Goal: Book appointment/travel/reservation

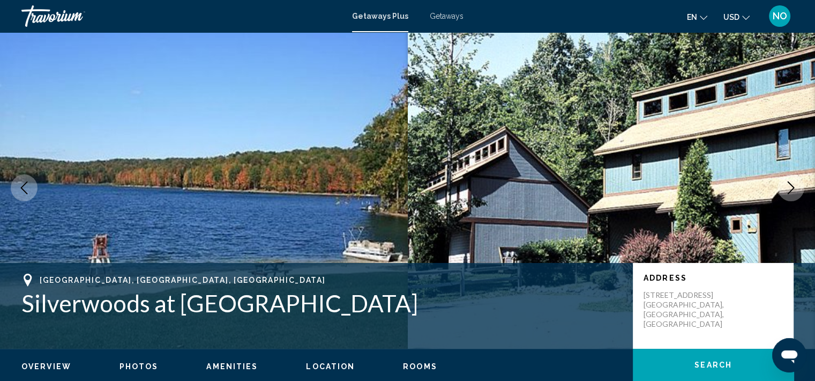
scroll to position [8, 0]
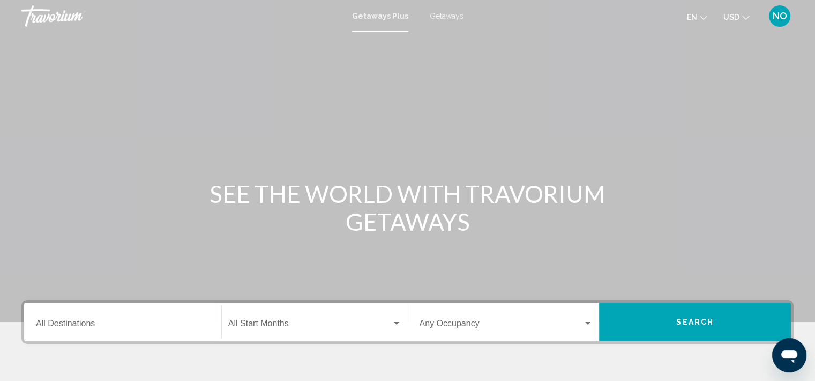
click at [81, 317] on div "Destination All Destinations" at bounding box center [123, 322] width 174 height 34
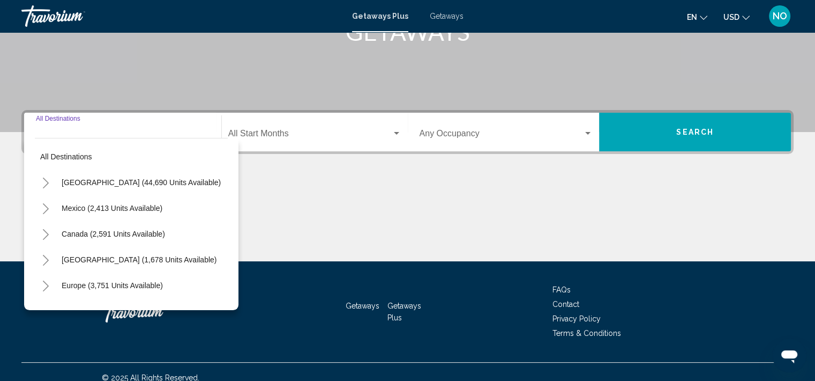
scroll to position [202, 0]
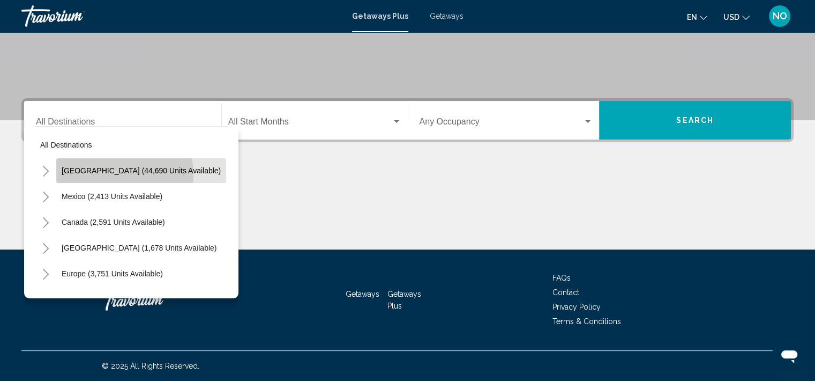
click at [107, 174] on span "United States (44,690 units available)" at bounding box center [141, 170] width 159 height 9
type input "**********"
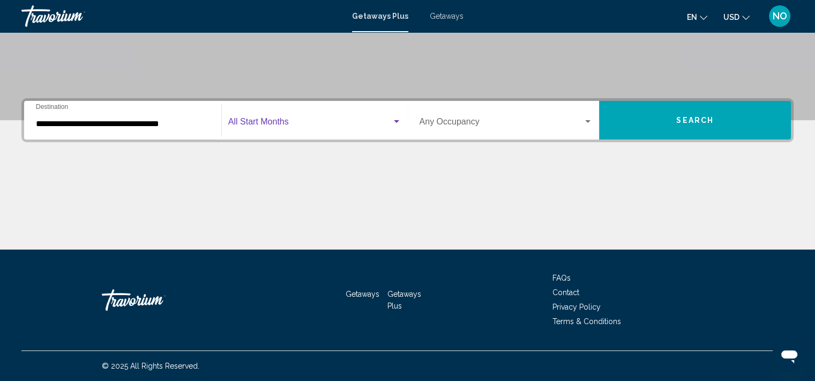
click at [299, 119] on span "Search widget" at bounding box center [309, 124] width 163 height 10
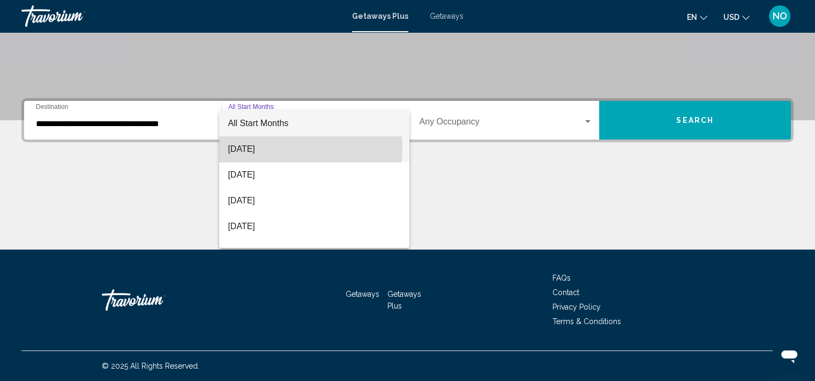
click at [277, 148] on span "August 2025" at bounding box center [314, 149] width 173 height 26
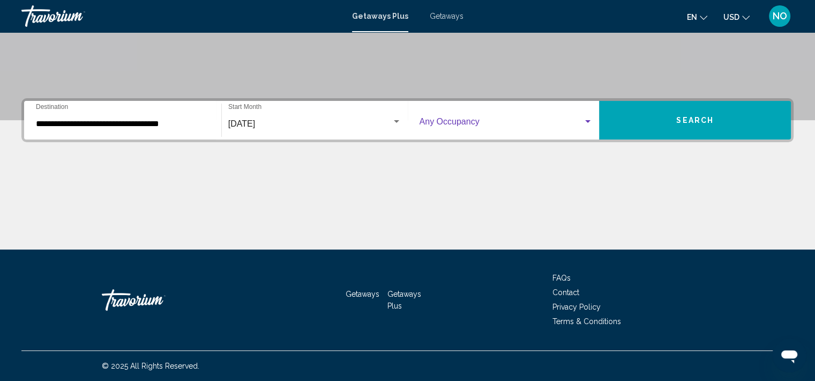
click at [511, 119] on span "Search widget" at bounding box center [502, 124] width 164 height 10
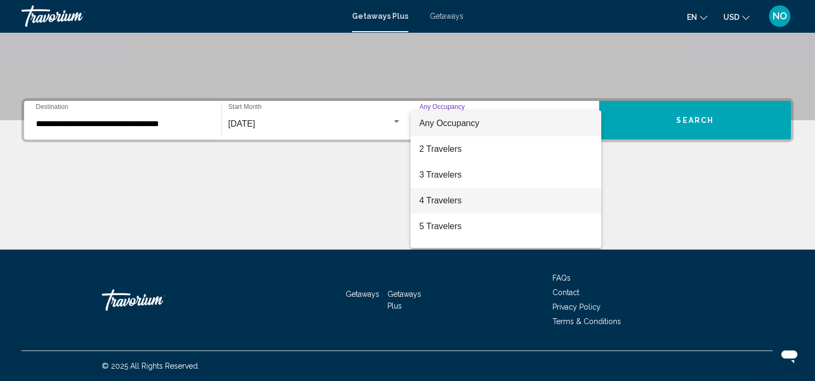
click at [465, 200] on span "4 Travelers" at bounding box center [506, 201] width 174 height 26
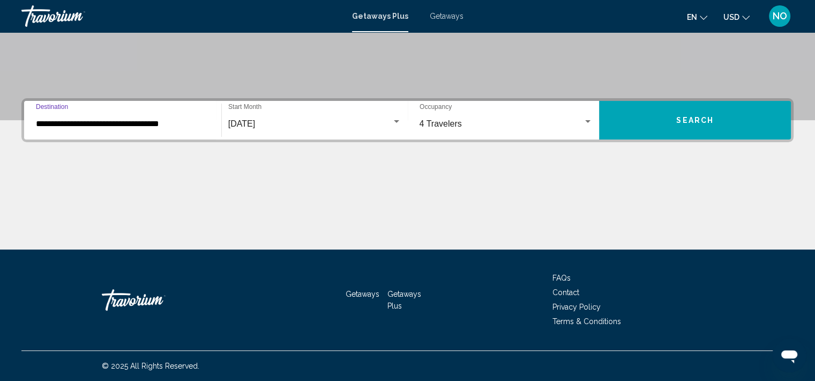
click at [151, 121] on input "**********" at bounding box center [123, 124] width 174 height 10
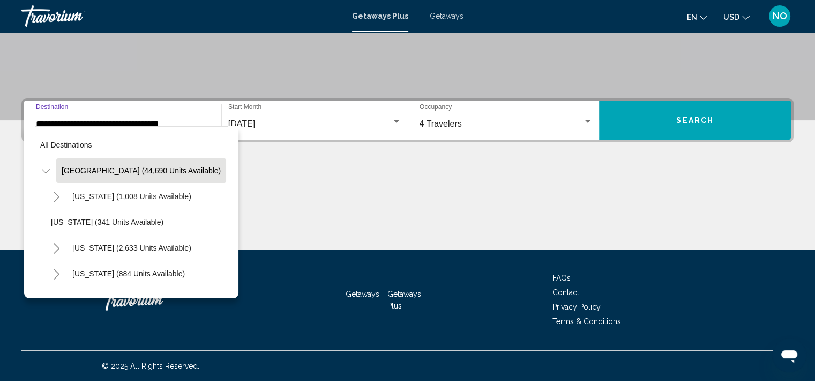
scroll to position [182, 0]
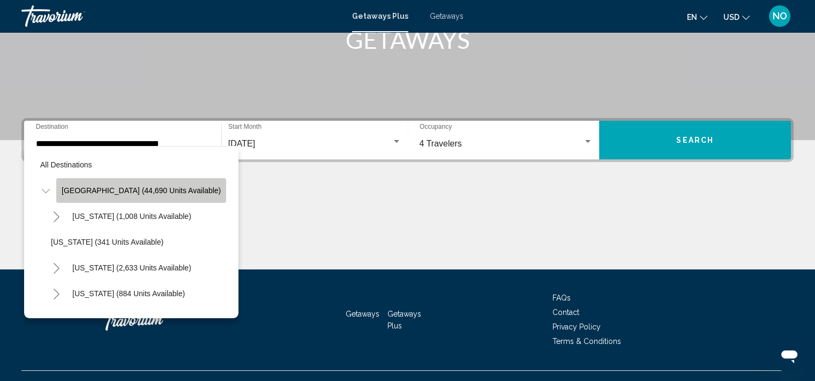
click at [163, 196] on button "United States (44,690 units available)" at bounding box center [141, 190] width 170 height 25
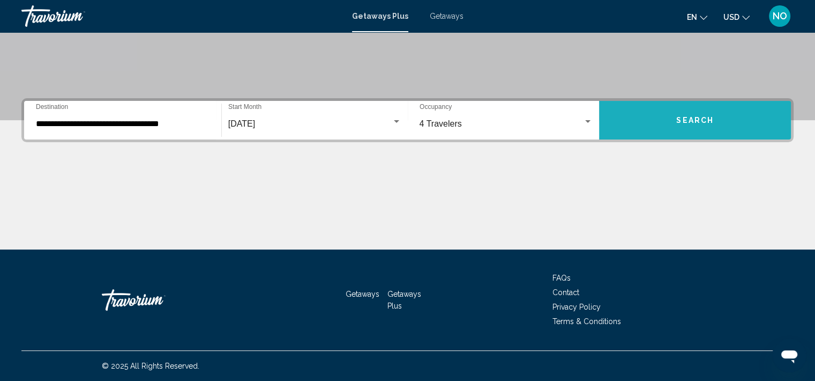
click at [717, 125] on button "Search" at bounding box center [695, 120] width 192 height 39
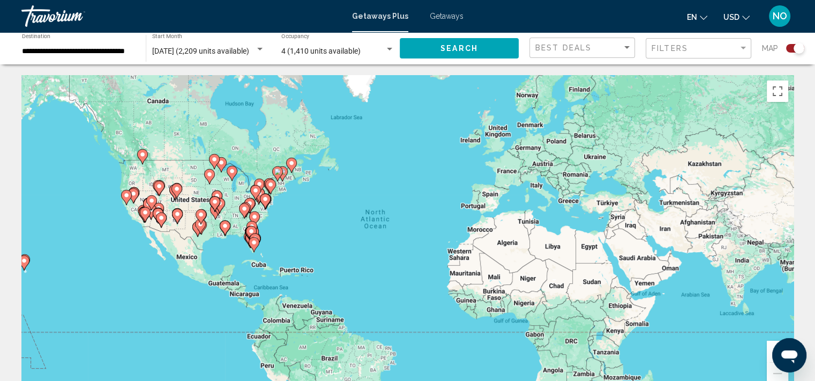
click at [604, 55] on div "Best Deals" at bounding box center [584, 48] width 96 height 20
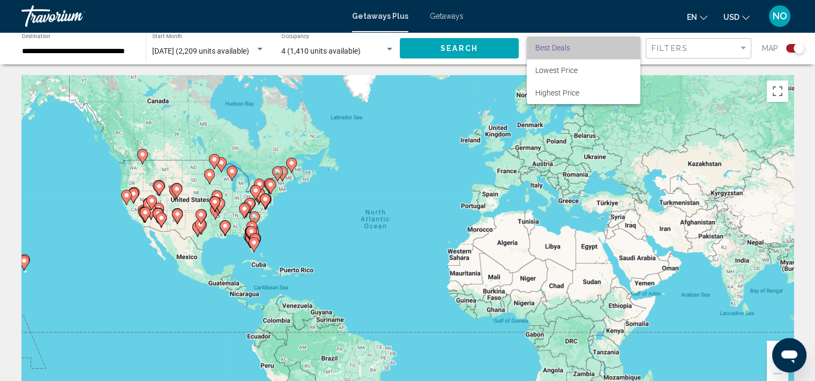
click at [604, 55] on span "Best Deals" at bounding box center [584, 47] width 96 height 23
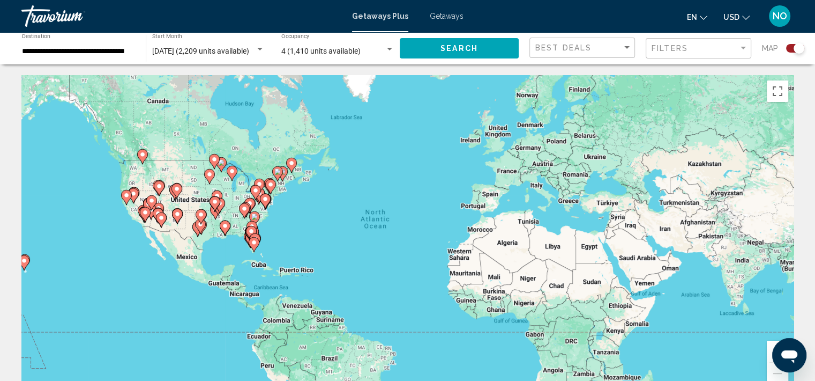
click at [85, 46] on div "**********" at bounding box center [78, 48] width 113 height 29
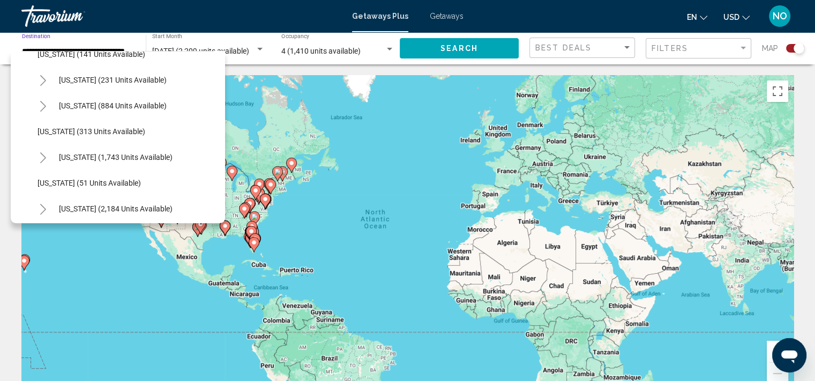
scroll to position [711, 0]
click at [166, 157] on span "Pennsylvania (1,743 units available)" at bounding box center [116, 156] width 114 height 9
type input "**********"
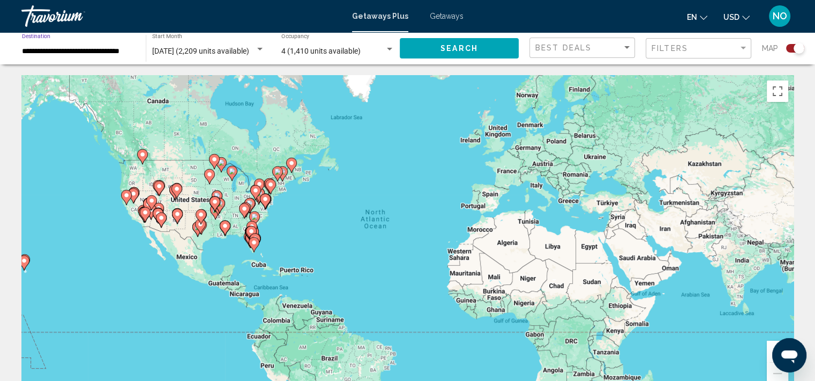
scroll to position [0, 5]
click at [471, 47] on span "Search" at bounding box center [460, 48] width 38 height 9
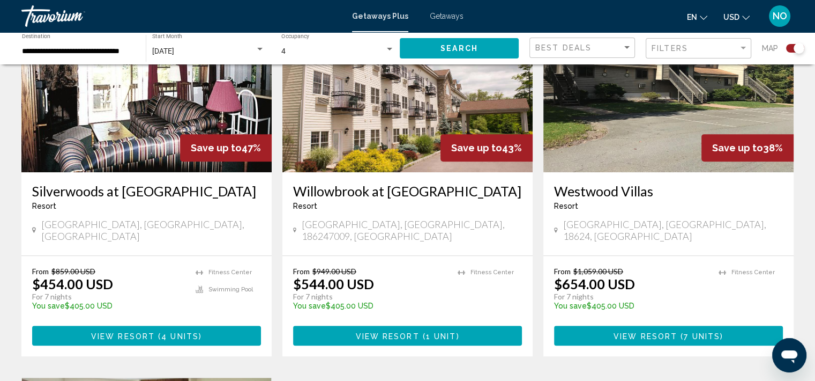
scroll to position [448, 0]
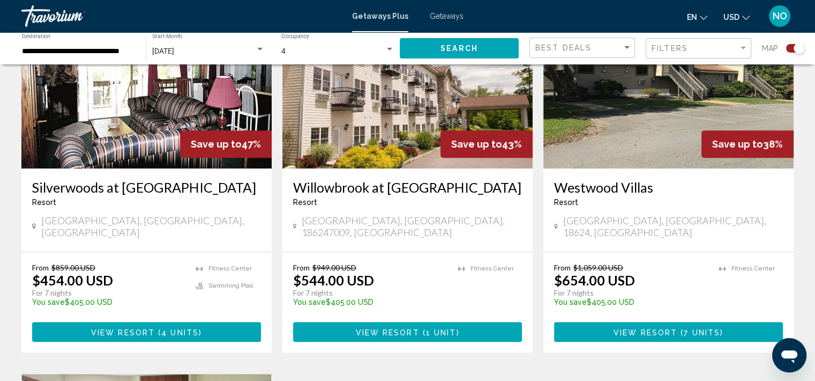
click at [167, 328] on span "4 units" at bounding box center [180, 332] width 38 height 9
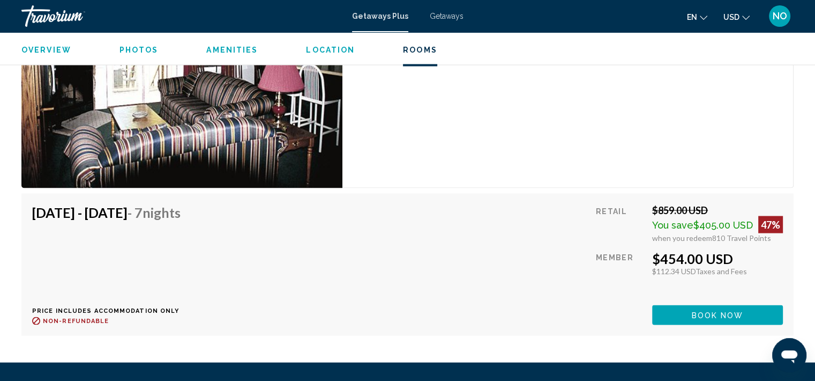
scroll to position [1939, 0]
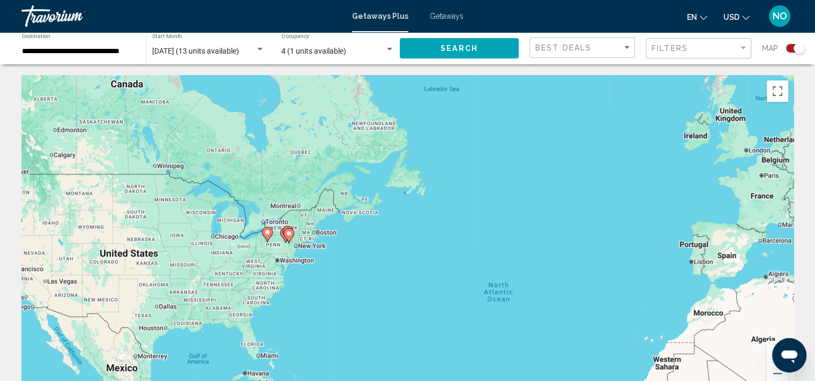
click at [293, 239] on gmp-advanced-marker "Main content" at bounding box center [289, 235] width 11 height 16
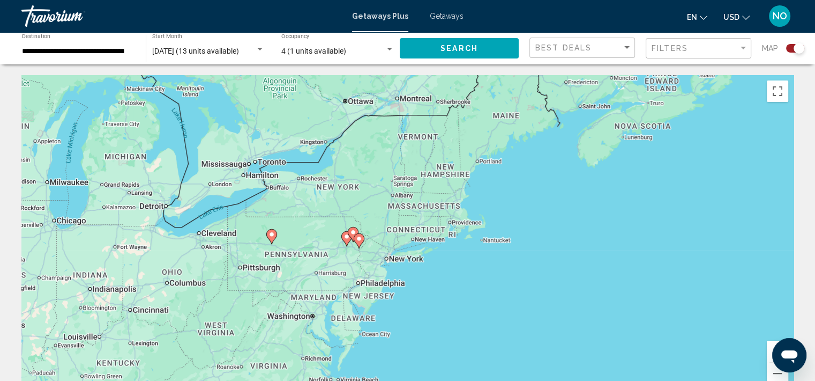
click at [362, 244] on gmp-advanced-marker "Main content" at bounding box center [359, 241] width 11 height 16
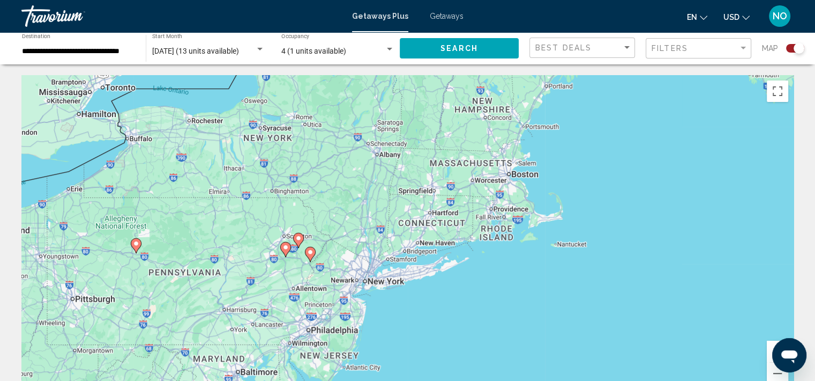
click at [309, 257] on icon "Main content" at bounding box center [310, 254] width 10 height 14
type input "**********"
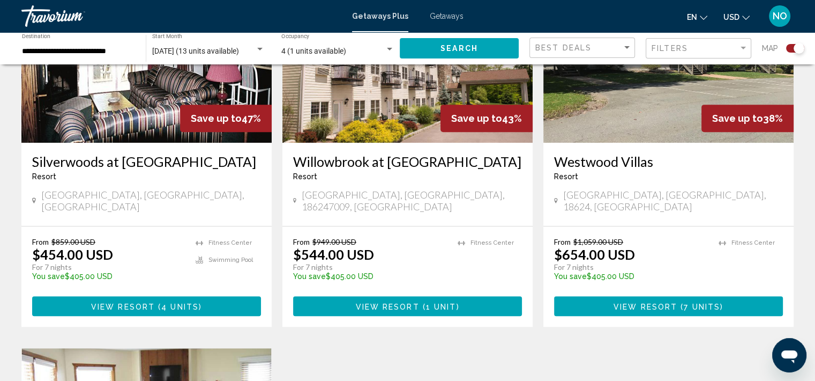
scroll to position [474, 0]
click at [449, 301] on button "View Resort ( 1 unit )" at bounding box center [407, 306] width 229 height 20
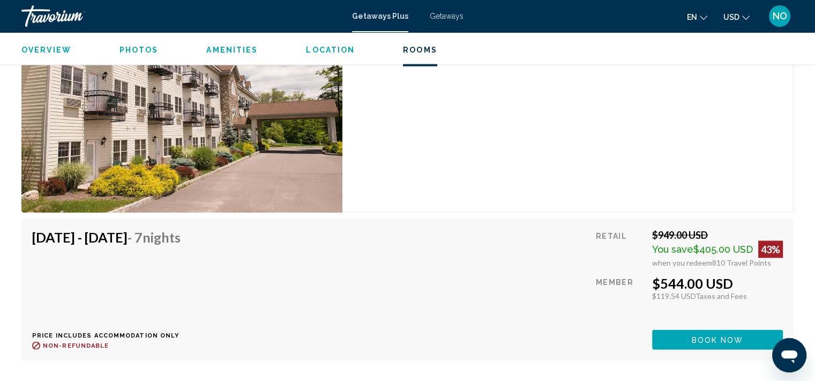
scroll to position [1965, 0]
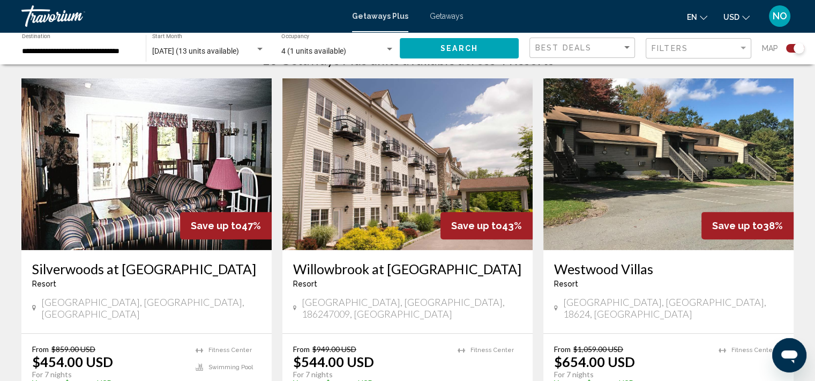
scroll to position [367, 0]
click at [734, 294] on div "Westwood Villas Resort - This is an adults only resort" at bounding box center [668, 278] width 229 height 35
click at [742, 207] on img "Main content" at bounding box center [669, 164] width 250 height 172
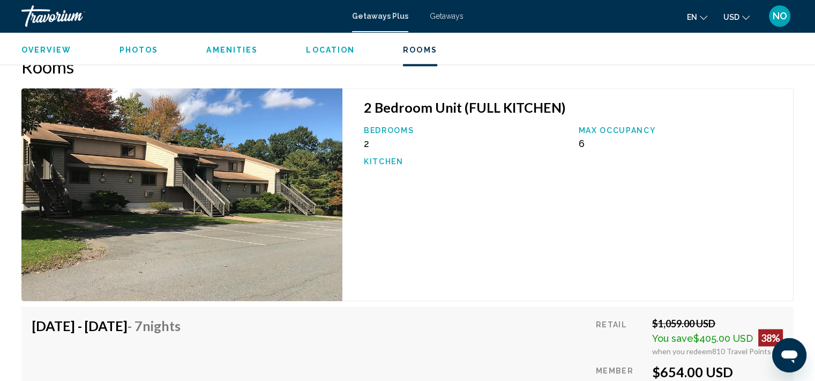
scroll to position [1762, 0]
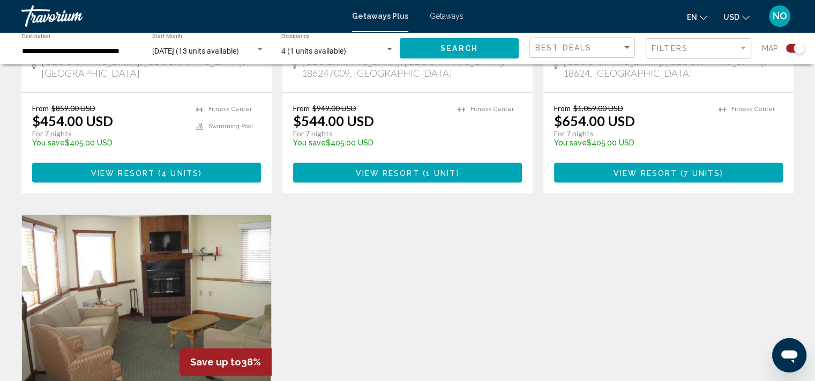
scroll to position [612, 0]
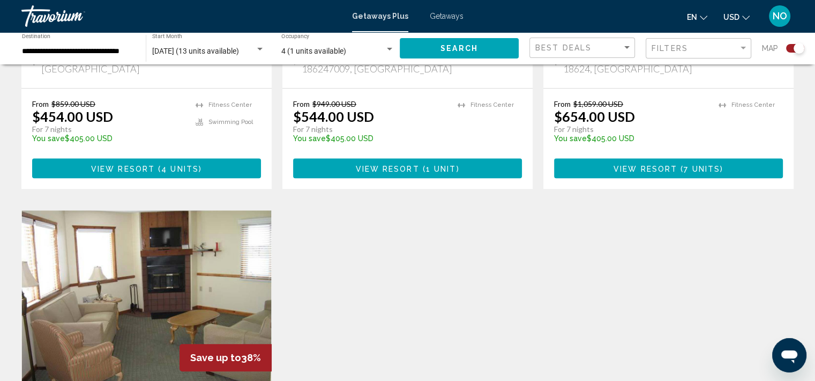
click at [223, 287] on img "Main content" at bounding box center [146, 296] width 250 height 172
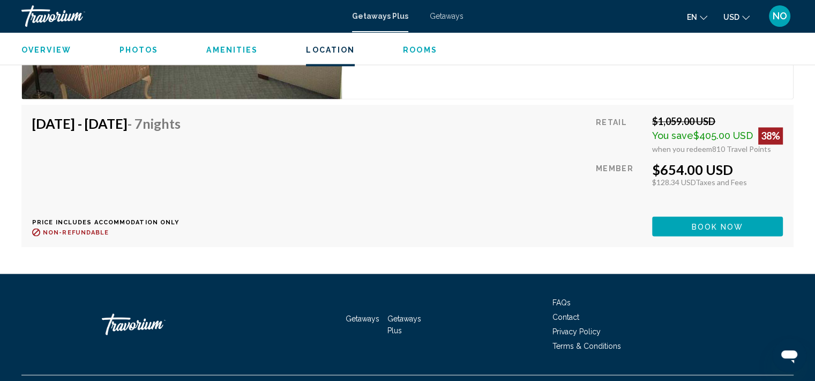
scroll to position [1817, 0]
click at [122, 142] on div "Aug 31, 2025 - Sep 7, 2025 - 7 Nights Price includes accommodation only Refunda…" at bounding box center [110, 175] width 157 height 121
